Goal: Task Accomplishment & Management: Manage account settings

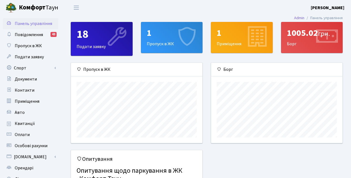
scroll to position [80, 131]
click at [155, 47] on div "1 Пропуск в ЖК" at bounding box center [171, 37] width 61 height 31
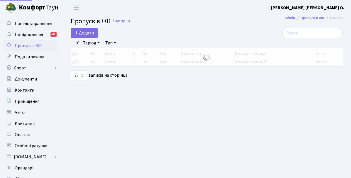
select select "25"
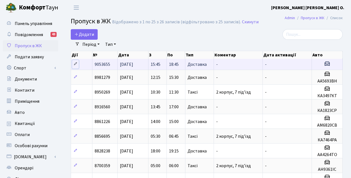
click at [76, 64] on icon at bounding box center [76, 64] width 4 height 4
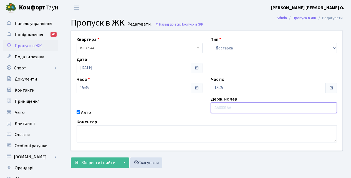
click at [218, 107] on input "text" at bounding box center [274, 107] width 126 height 11
click at [226, 107] on input "КА2370ЕО" at bounding box center [274, 107] width 126 height 11
drag, startPoint x: 237, startPoint y: 108, endPoint x: 225, endPoint y: 107, distance: 11.7
click at [225, 107] on input "КА3280ЕО" at bounding box center [274, 107] width 126 height 11
type input "КА3287ОР"
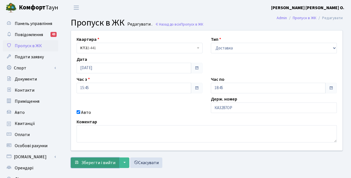
click at [93, 163] on span "Зберегти і вийти" at bounding box center [98, 163] width 34 height 6
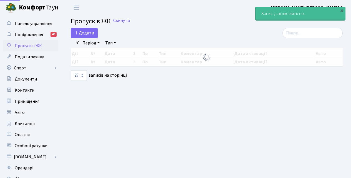
select select "25"
